Goal: Task Accomplishment & Management: Manage account settings

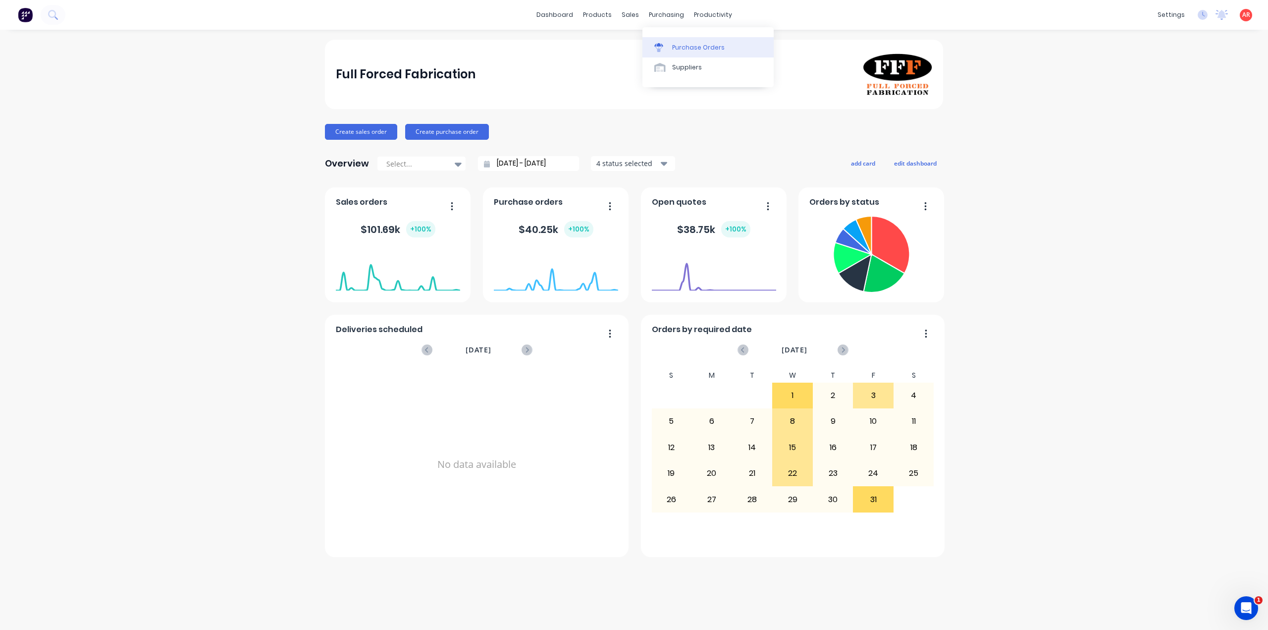
click at [687, 44] on div "Purchase Orders" at bounding box center [698, 47] width 53 height 9
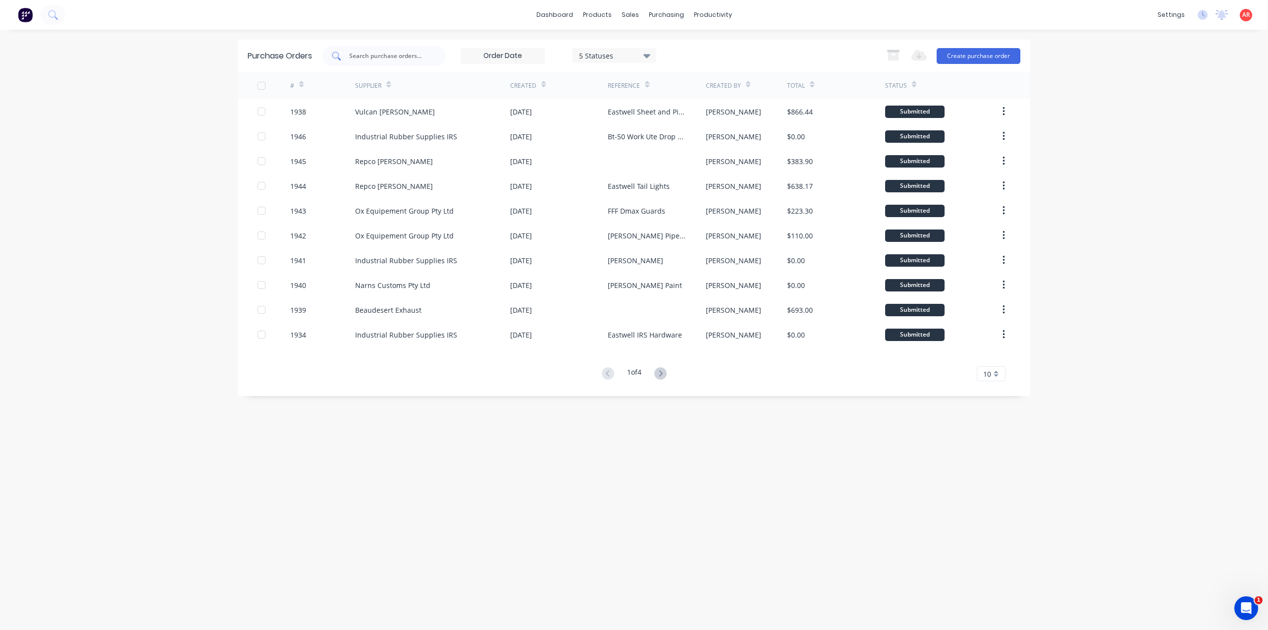
click at [371, 60] on input "text" at bounding box center [389, 56] width 82 height 10
type input "1921"
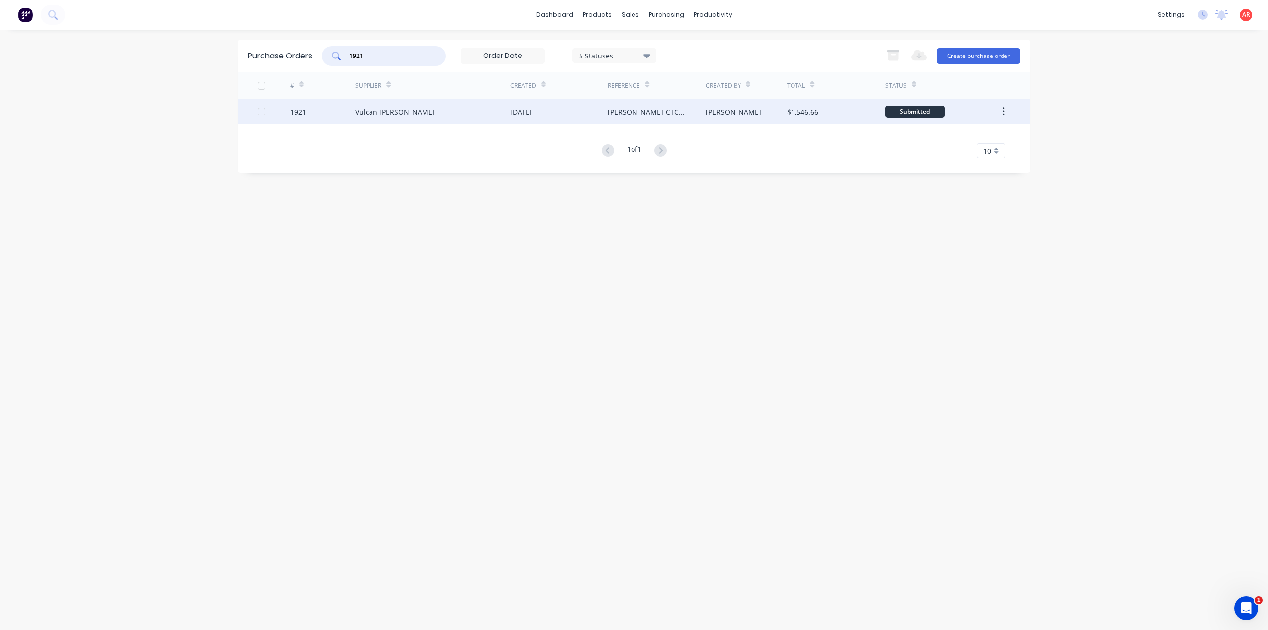
click at [415, 111] on div "Vulcan [PERSON_NAME]" at bounding box center [432, 111] width 155 height 25
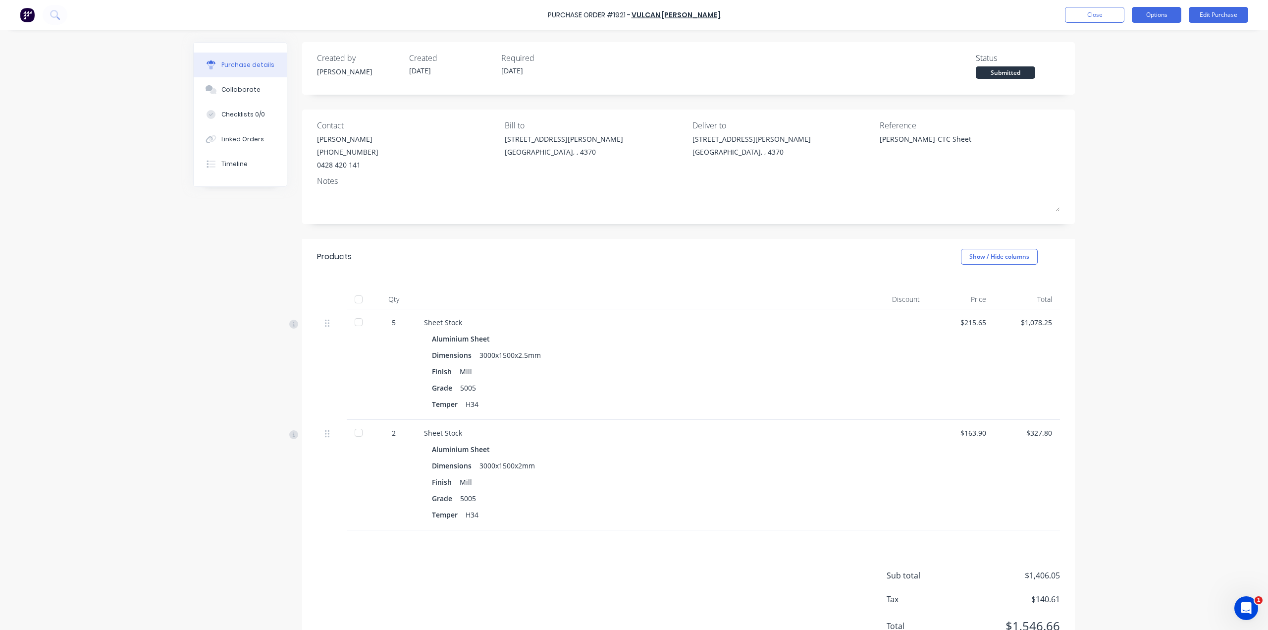
click at [1172, 20] on button "Options" at bounding box center [1157, 15] width 50 height 16
click at [1133, 142] on div "Archive" at bounding box center [1134, 139] width 76 height 14
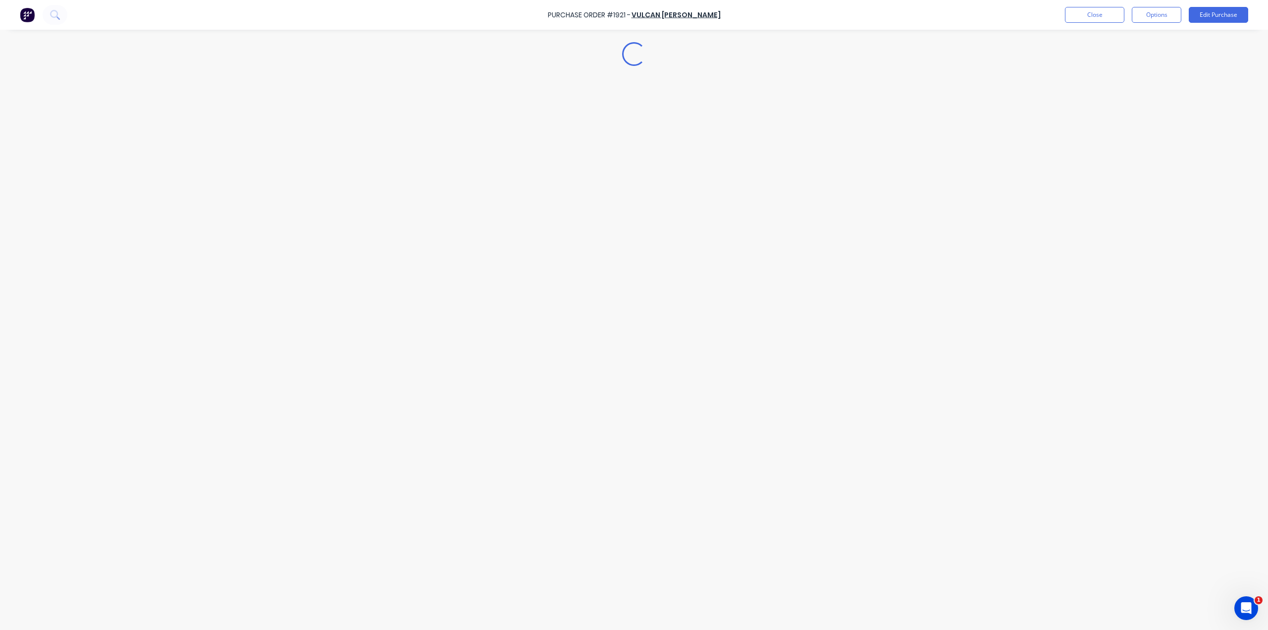
type textarea "x"
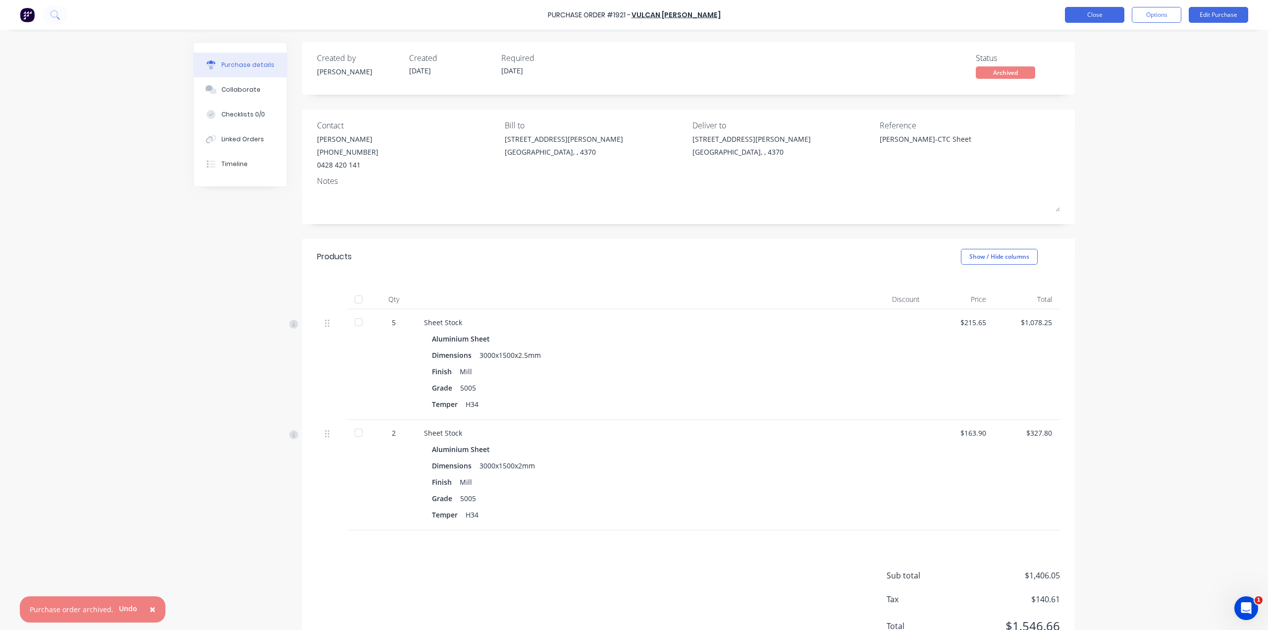
click at [1109, 11] on button "Close" at bounding box center [1094, 15] width 59 height 16
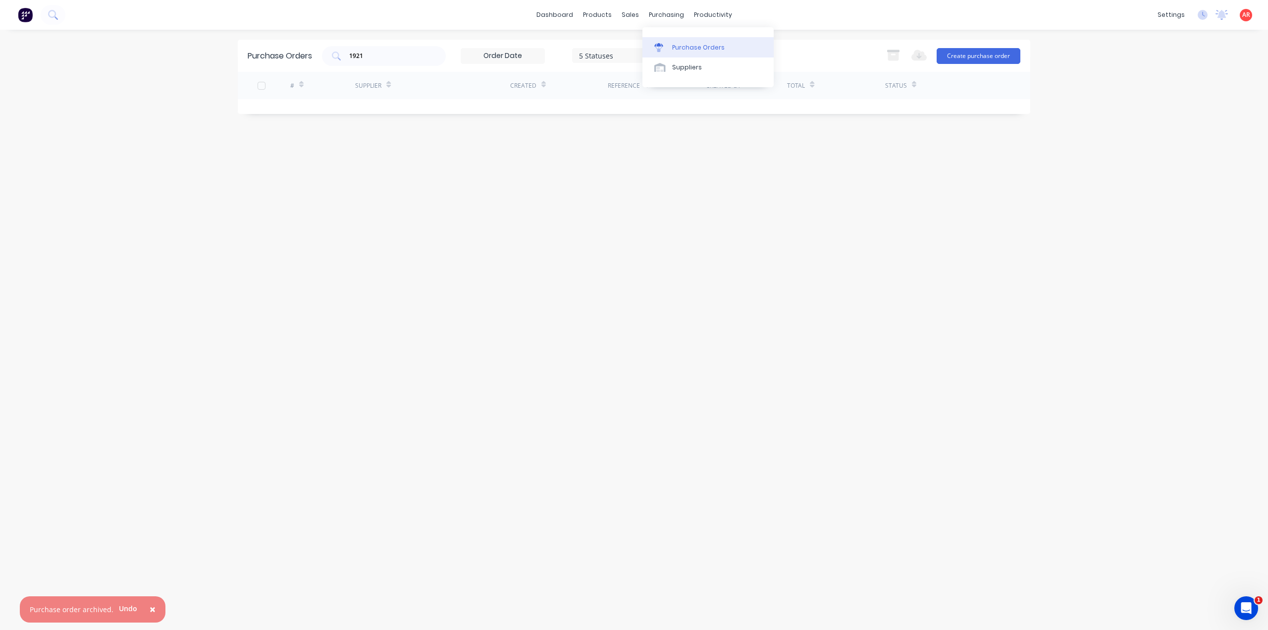
click at [675, 42] on link "Purchase Orders" at bounding box center [708, 47] width 131 height 20
click at [717, 50] on div "Workflow" at bounding box center [730, 47] width 30 height 9
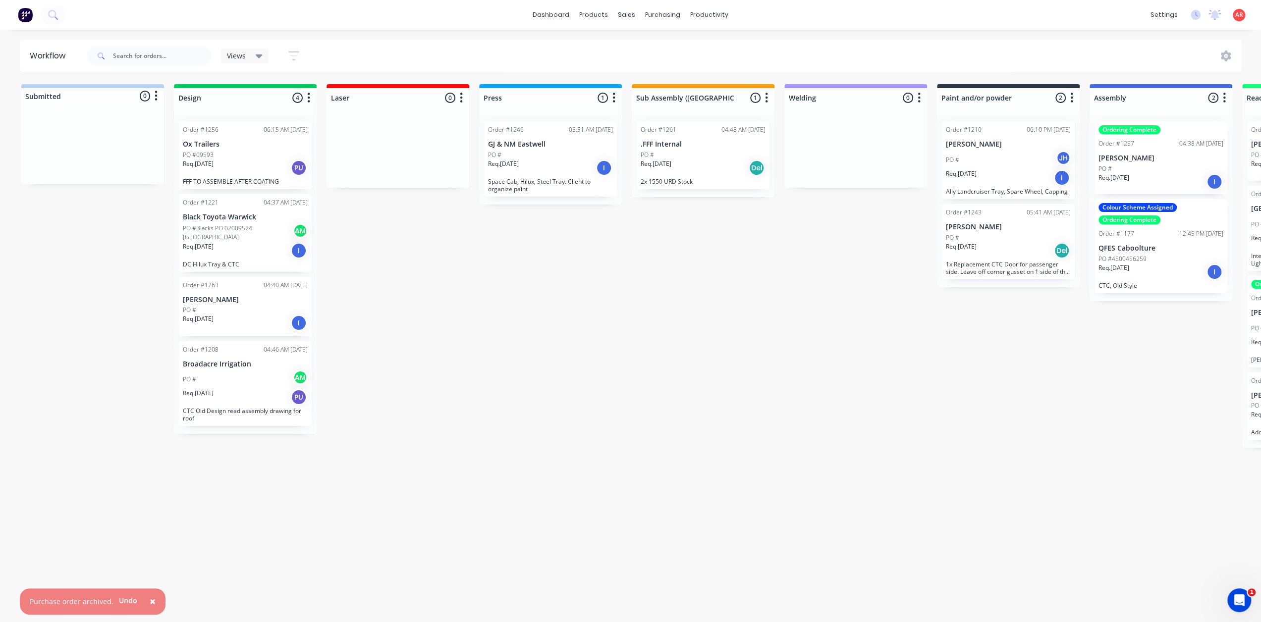
click at [142, 601] on button "×" at bounding box center [153, 602] width 26 height 24
click at [702, 170] on div "Req. [DATE] Del" at bounding box center [703, 168] width 125 height 17
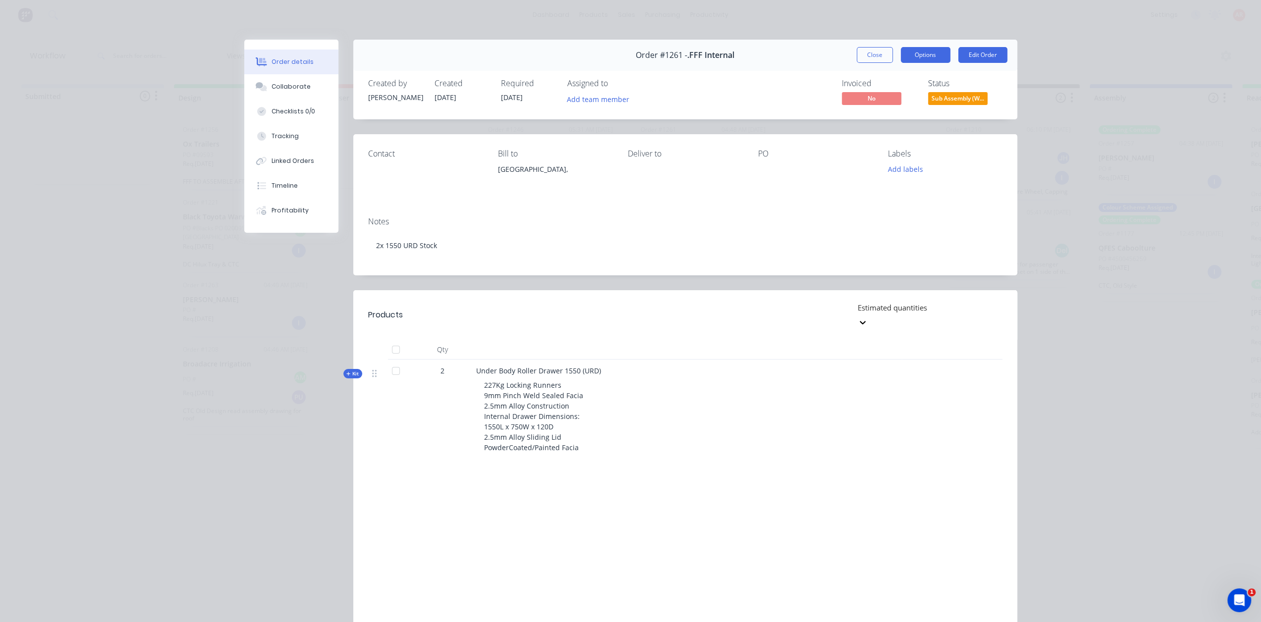
click at [916, 58] on button "Options" at bounding box center [926, 55] width 50 height 16
click at [876, 58] on button "Close" at bounding box center [875, 55] width 36 height 16
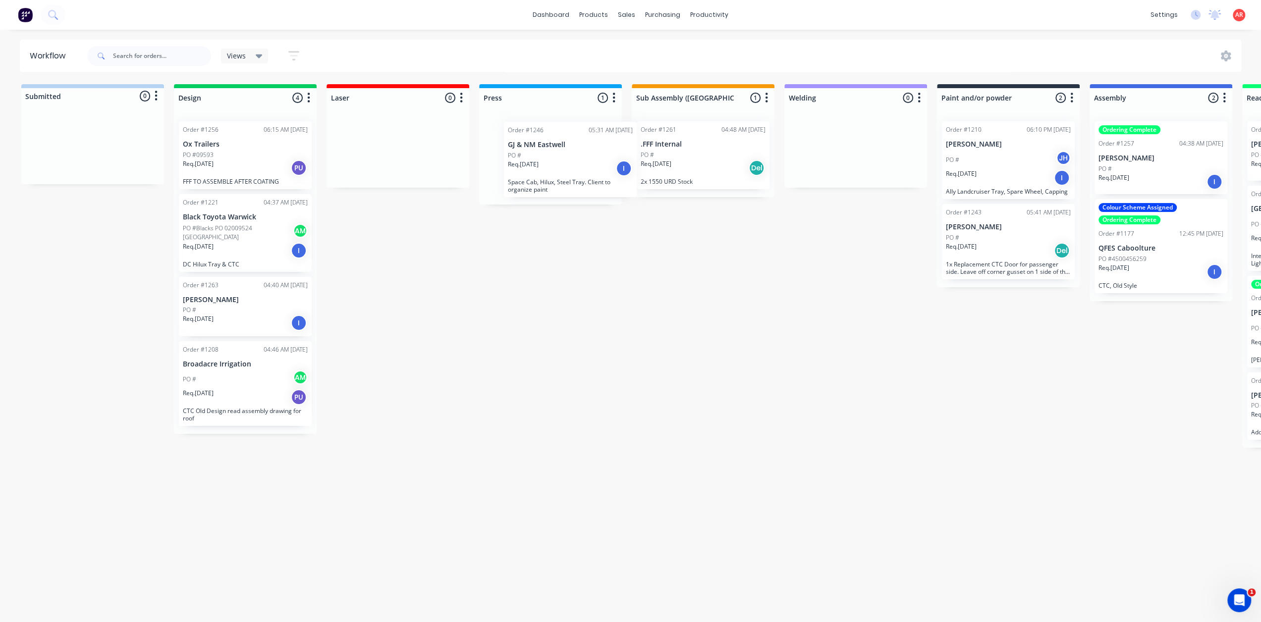
drag, startPoint x: 563, startPoint y: 186, endPoint x: 573, endPoint y: 166, distance: 22.2
click at [573, 166] on div "Order #1246 05:31 AM [DATE] GJ & NM Eastwell PO # Req. [DATE] I Space Cab, Hilu…" at bounding box center [550, 158] width 143 height 91
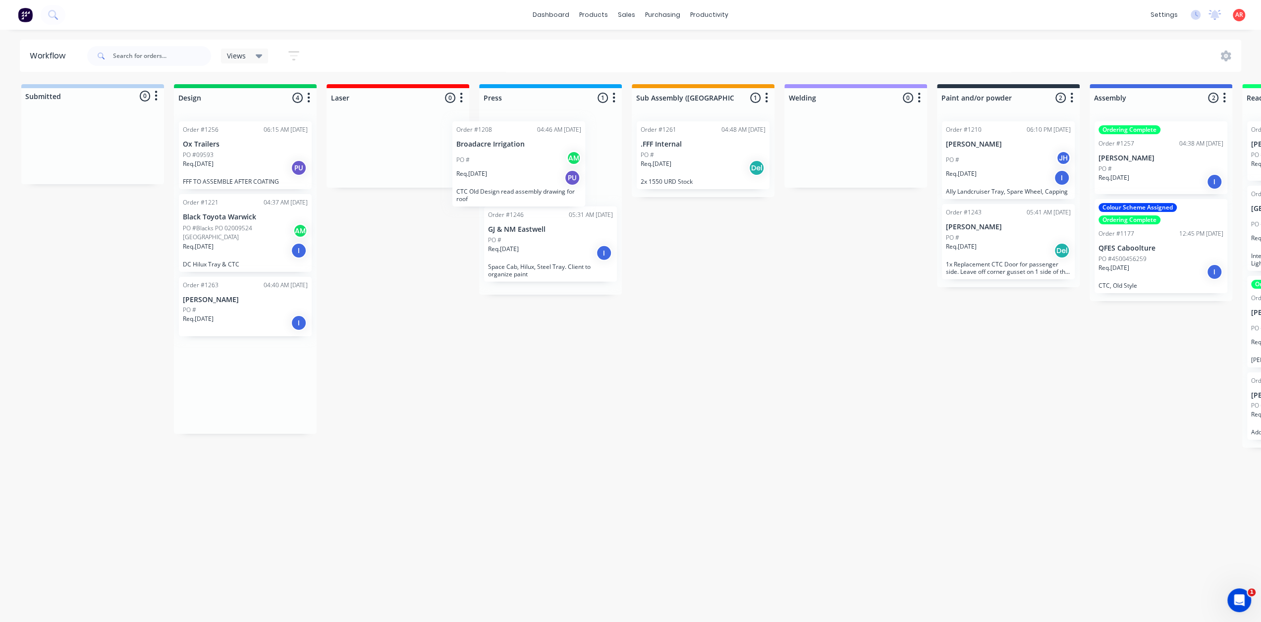
drag, startPoint x: 203, startPoint y: 403, endPoint x: 483, endPoint y: 181, distance: 356.9
click at [483, 181] on div "Submitted 0 Status colour #B7D3F3 hex #B7D3F3 Save Cancel Summaries Total order…" at bounding box center [963, 350] width 1940 height 533
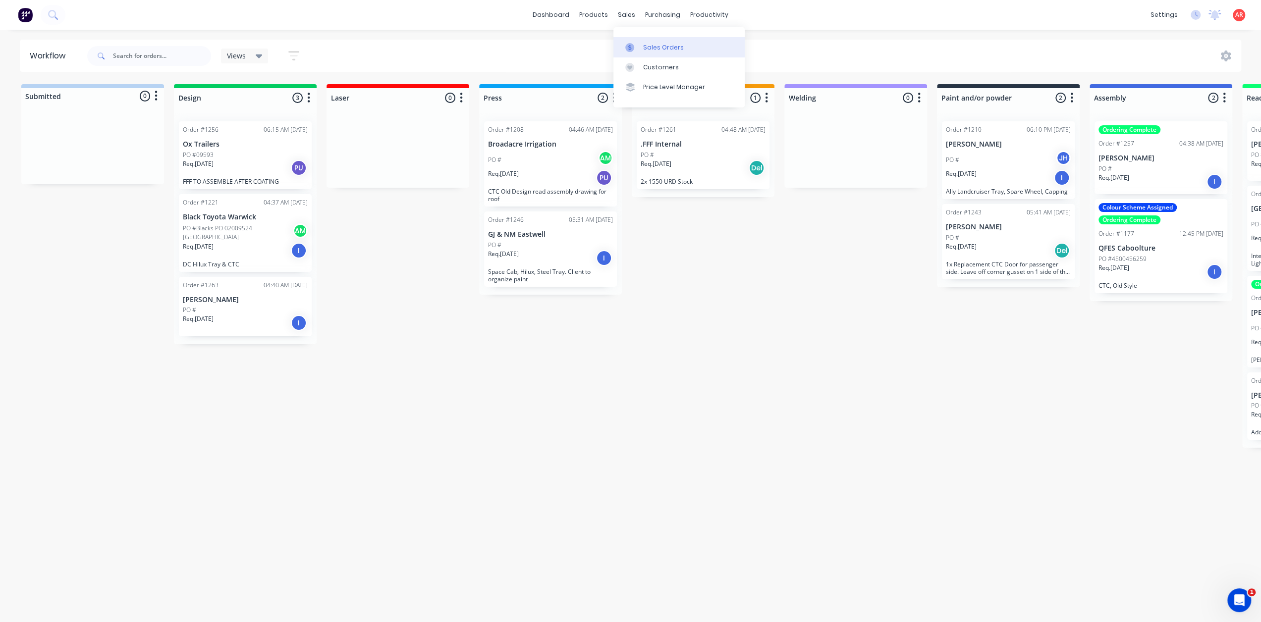
click at [641, 39] on link "Sales Orders" at bounding box center [678, 47] width 131 height 20
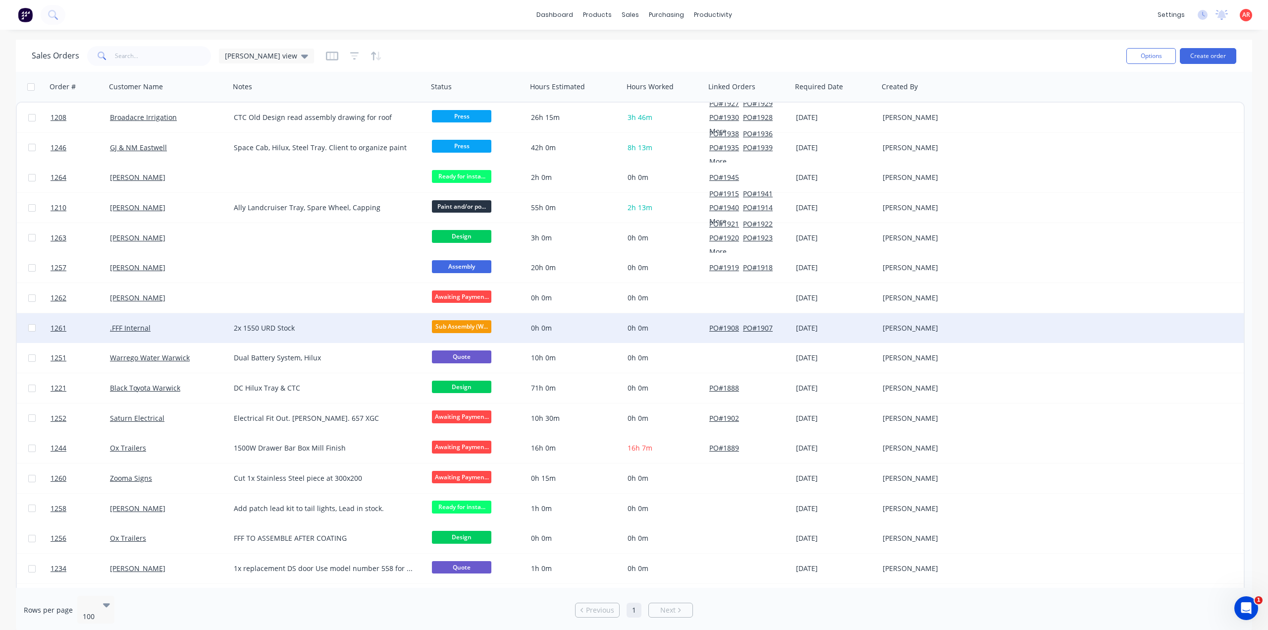
click at [212, 326] on div ".FFF Internal" at bounding box center [165, 328] width 110 height 10
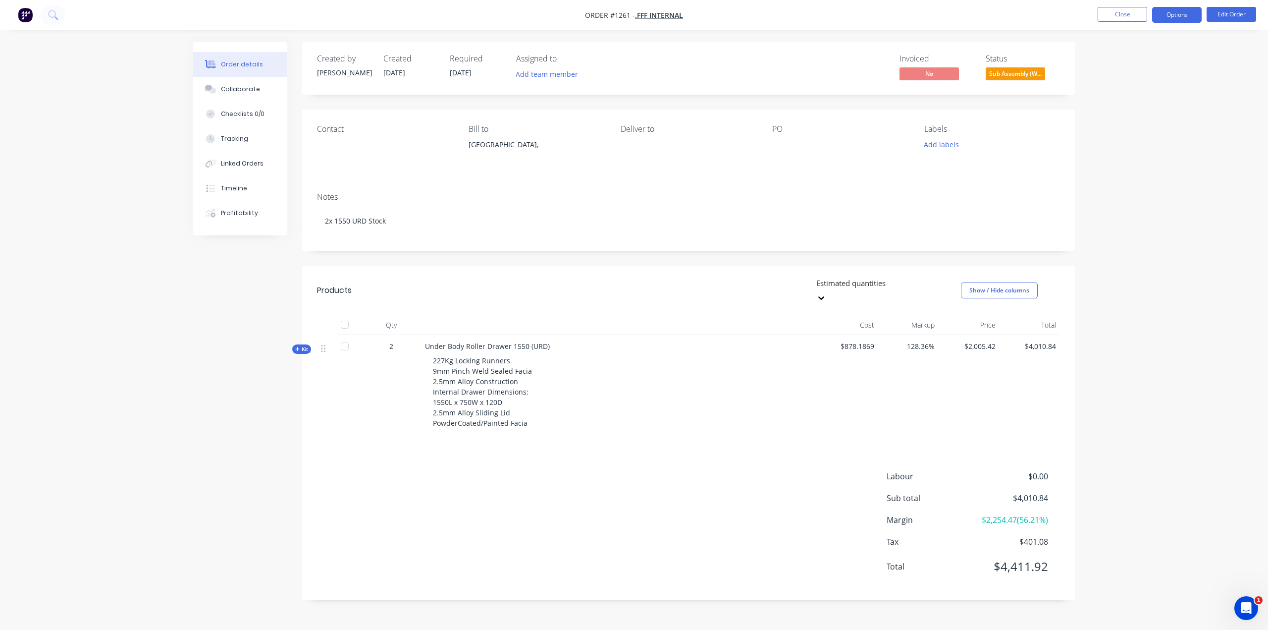
click at [1180, 14] on button "Options" at bounding box center [1177, 15] width 50 height 16
click at [1147, 255] on button "Archive" at bounding box center [1147, 263] width 109 height 20
click at [1119, 13] on button "Close" at bounding box center [1123, 14] width 50 height 15
